Goal: Check status: Check status

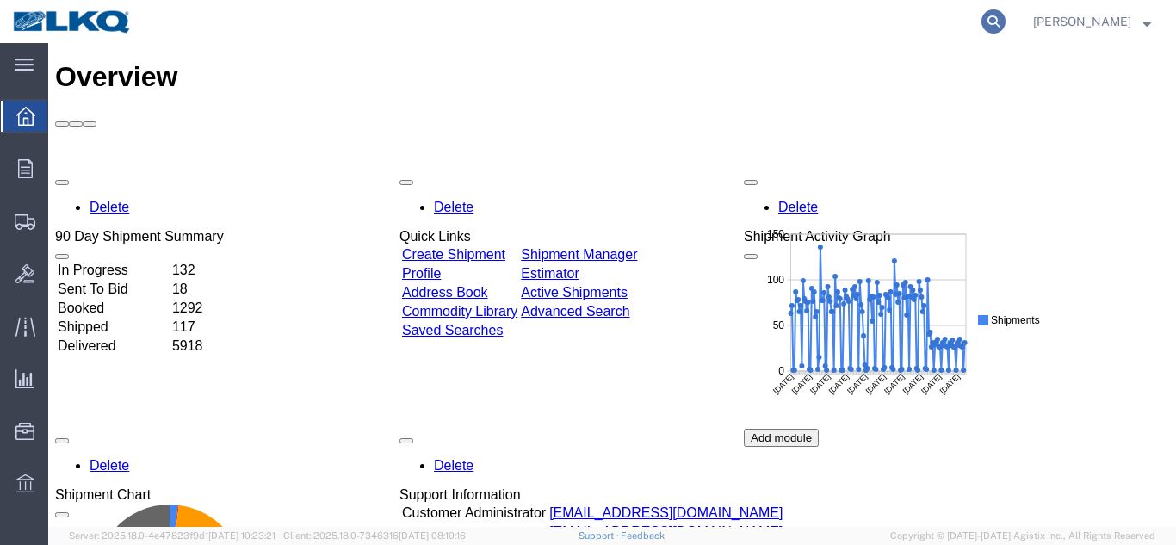
click at [983, 19] on icon at bounding box center [994, 21] width 24 height 24
paste input "56580815"
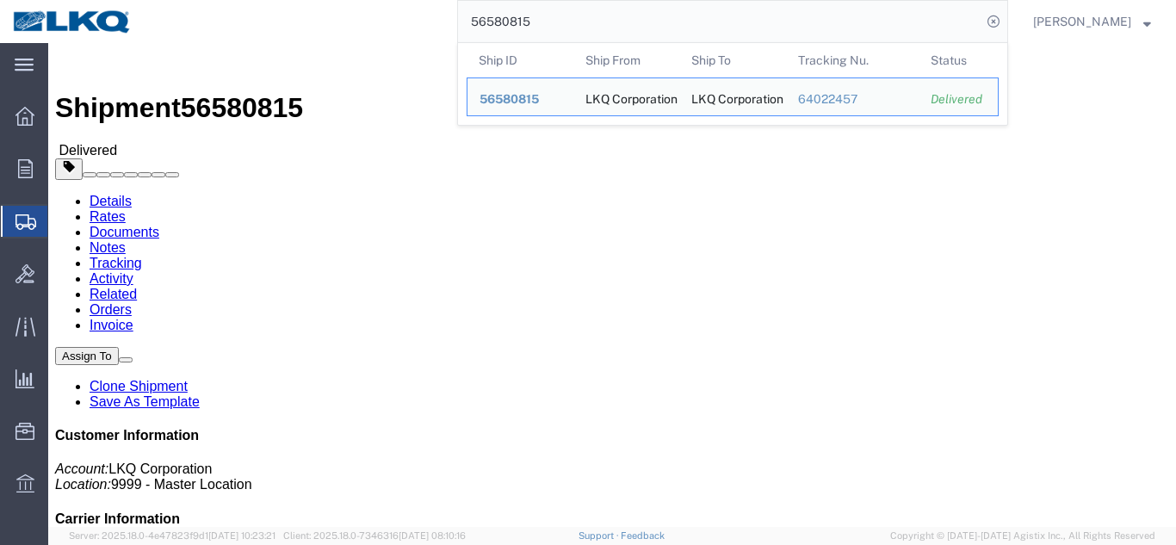
click link "Rates"
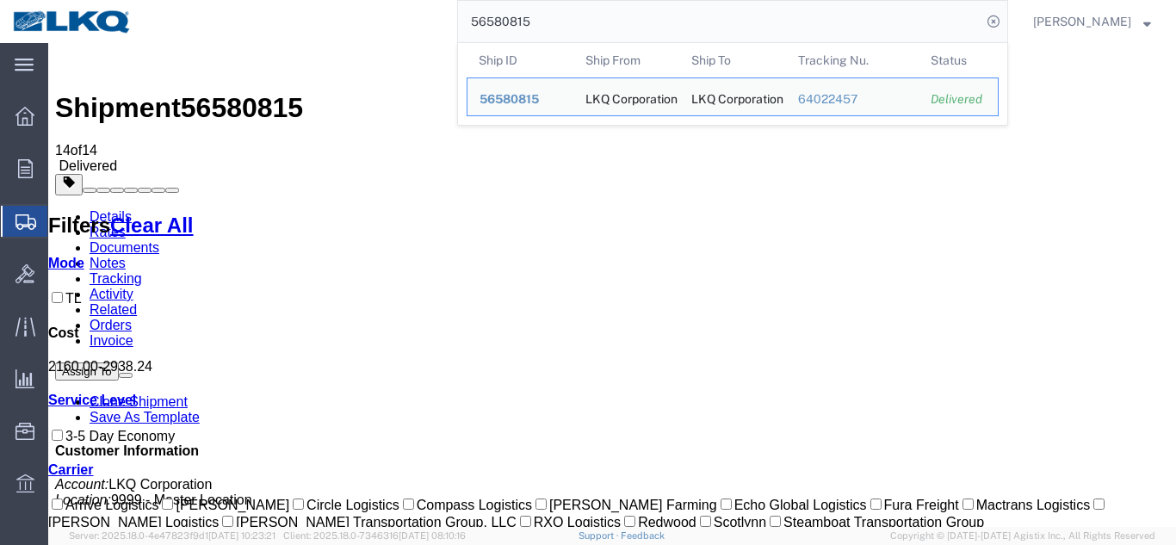
click at [577, 7] on input "56580815" at bounding box center [719, 21] width 523 height 41
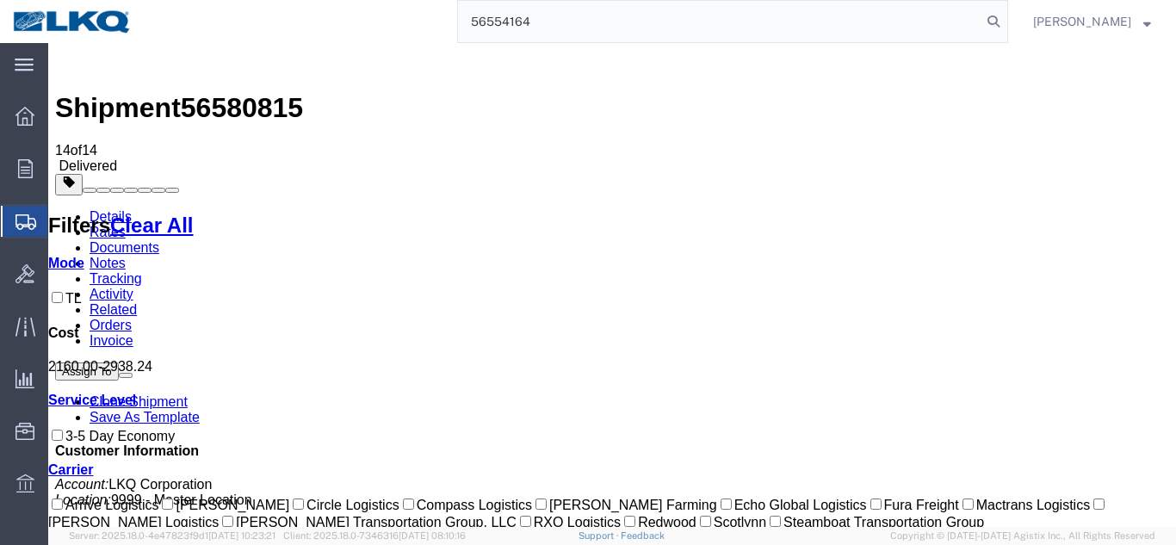
type input "56554164"
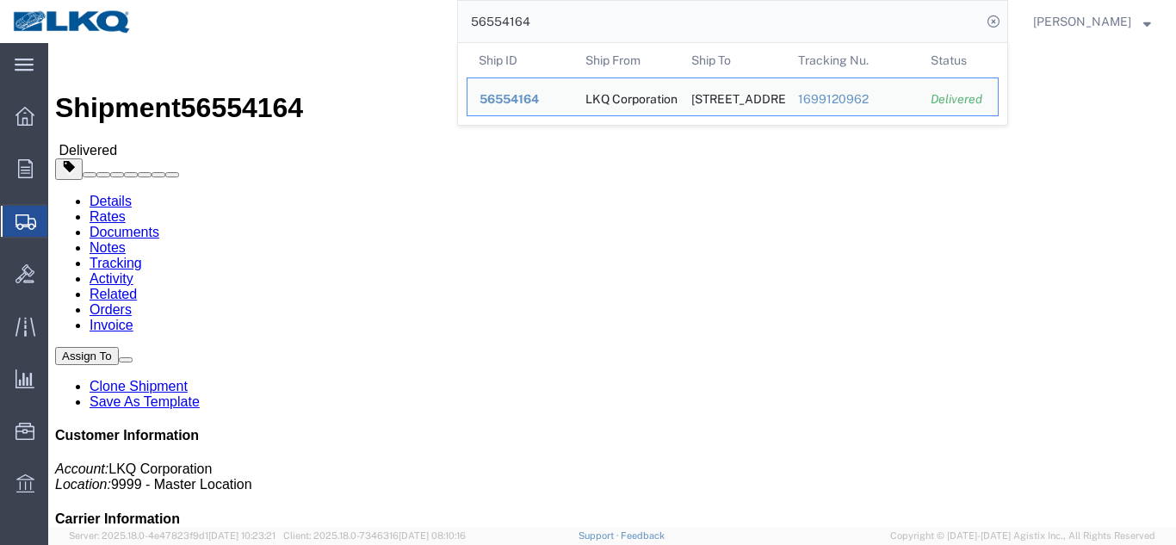
click link "Rates"
